Goal: Task Accomplishment & Management: Manage account settings

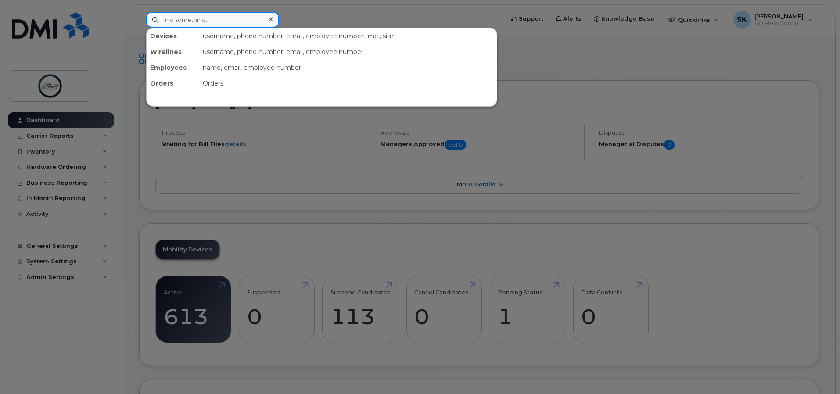
click at [172, 19] on input at bounding box center [212, 20] width 133 height 16
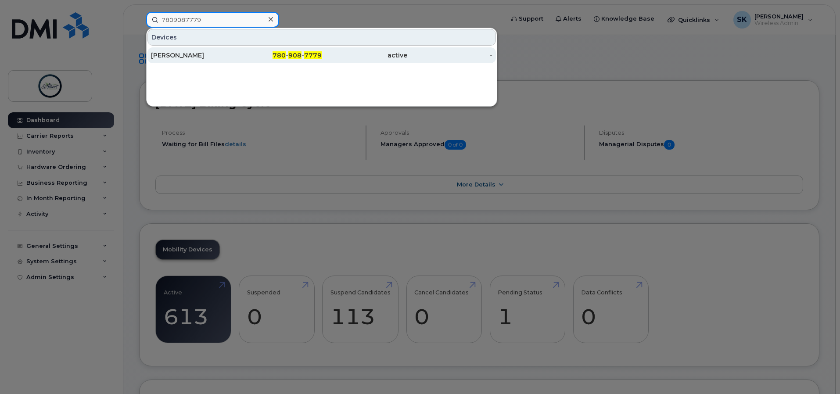
type input "7809087779"
click at [245, 57] on div "780 - 908 - 7779" at bounding box center [279, 55] width 86 height 9
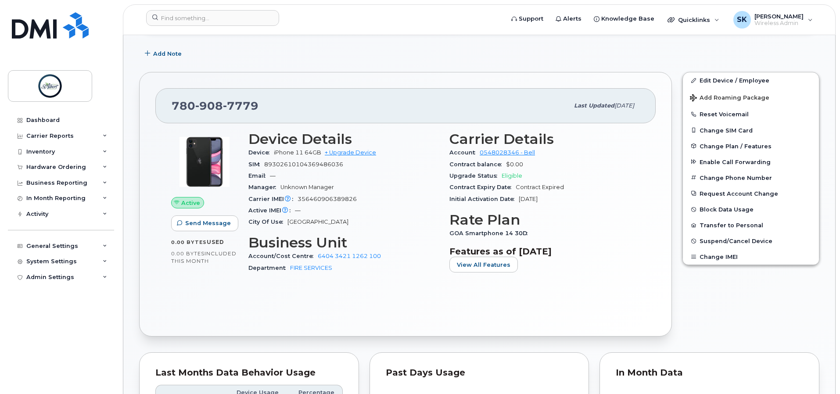
scroll to position [176, 0]
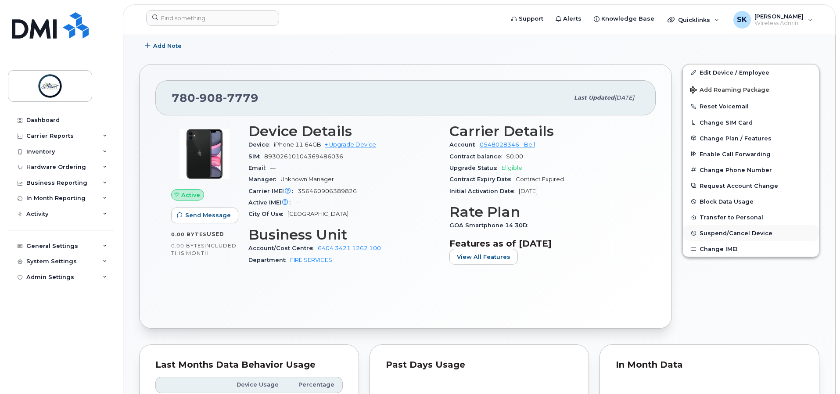
click at [734, 231] on span "Suspend/Cancel Device" at bounding box center [735, 233] width 73 height 7
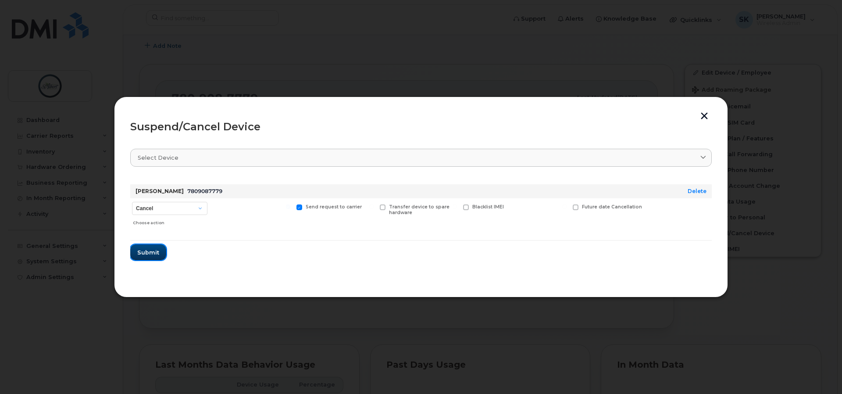
click at [145, 256] on span "Submit" at bounding box center [148, 252] width 22 height 8
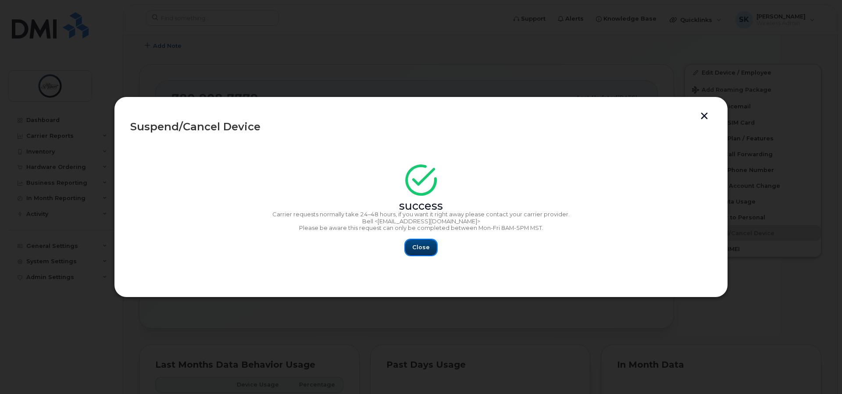
click at [433, 247] on button "Close" at bounding box center [421, 248] width 32 height 16
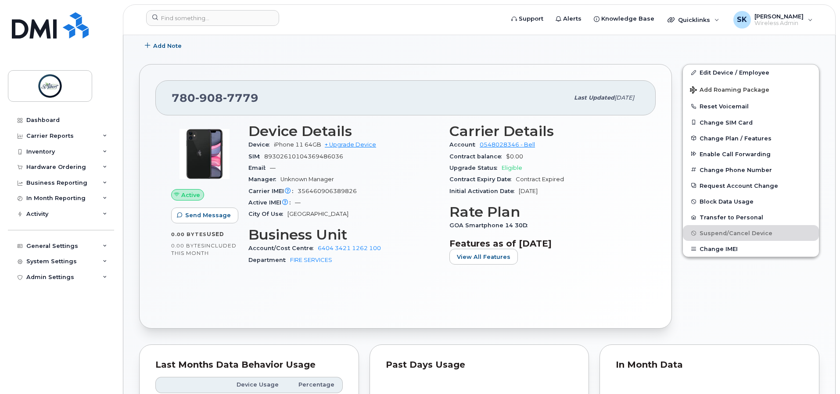
click at [480, 309] on div "Active Send Message 0.00 Bytes  used 0.00 Bytes  included this month Device Det…" at bounding box center [405, 213] width 500 height 197
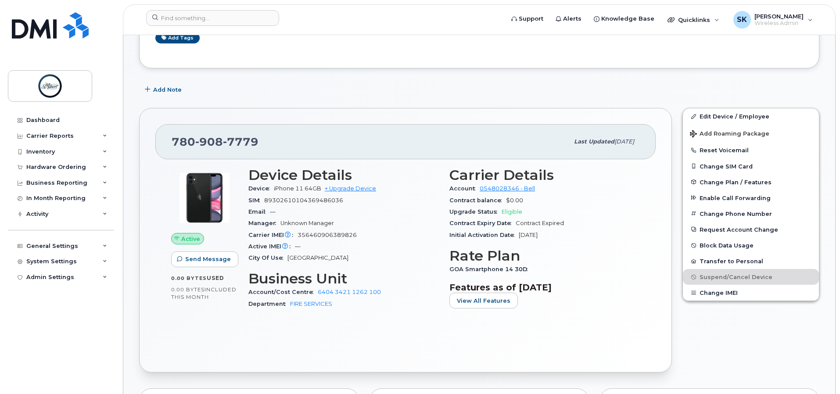
scroll to position [0, 0]
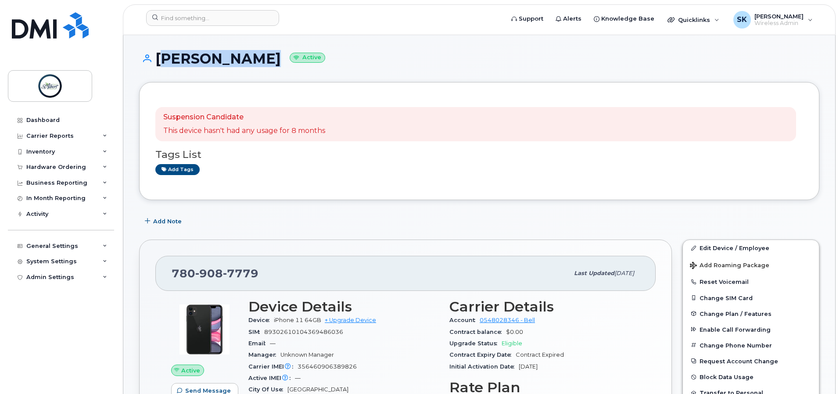
drag, startPoint x: 157, startPoint y: 58, endPoint x: 238, endPoint y: 57, distance: 81.2
click at [238, 57] on h1 "Darrel Bliss Active" at bounding box center [479, 58] width 680 height 15
copy h1 "[PERSON_NAME]"
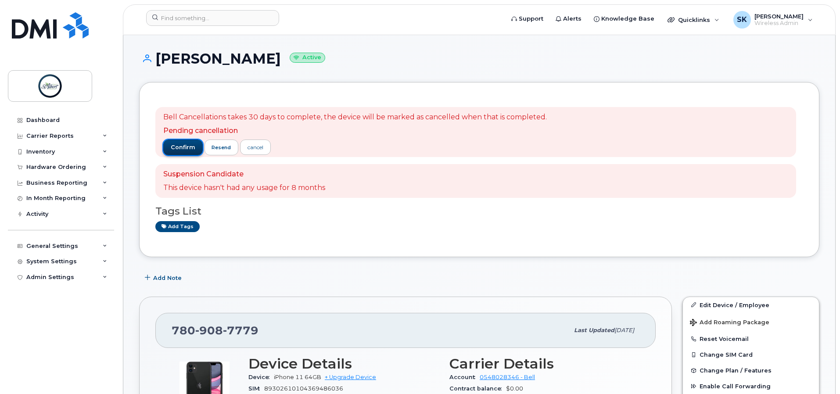
click at [176, 150] on span "confirm" at bounding box center [183, 147] width 25 height 8
